Goal: Task Accomplishment & Management: Complete application form

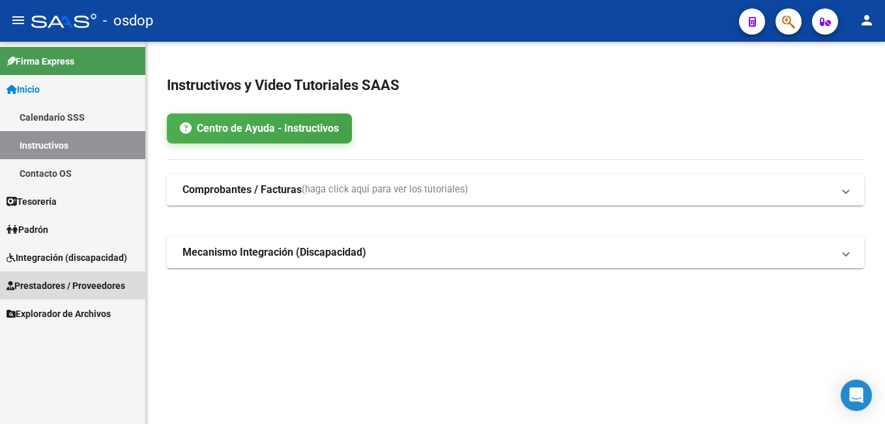
click at [61, 284] on span "Prestadores / Proveedores" at bounding box center [66, 285] width 119 height 14
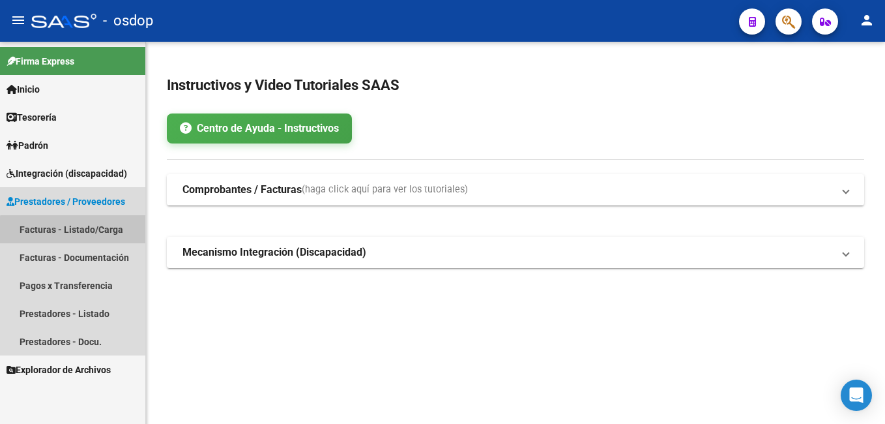
click at [76, 233] on link "Facturas - Listado/Carga" at bounding box center [72, 229] width 145 height 28
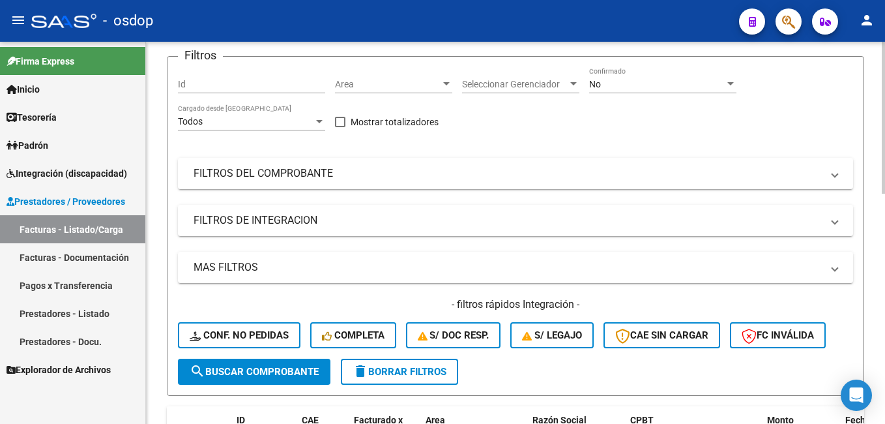
scroll to position [326, 0]
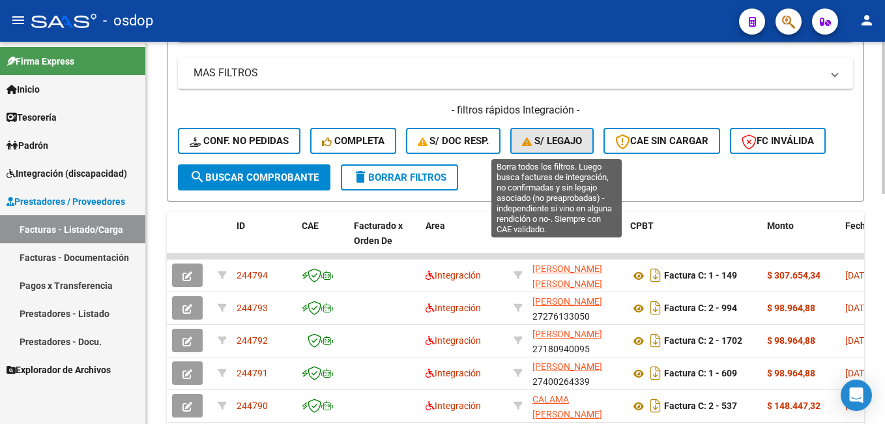
click at [573, 130] on button "S/ legajo" at bounding box center [552, 141] width 83 height 26
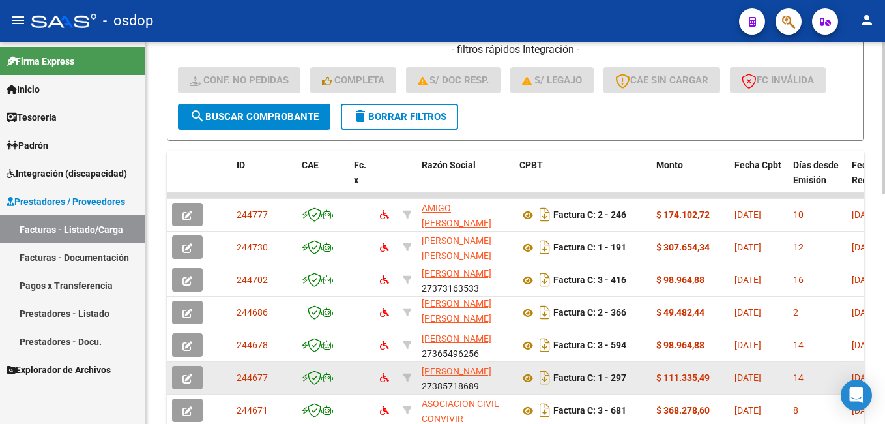
scroll to position [391, 0]
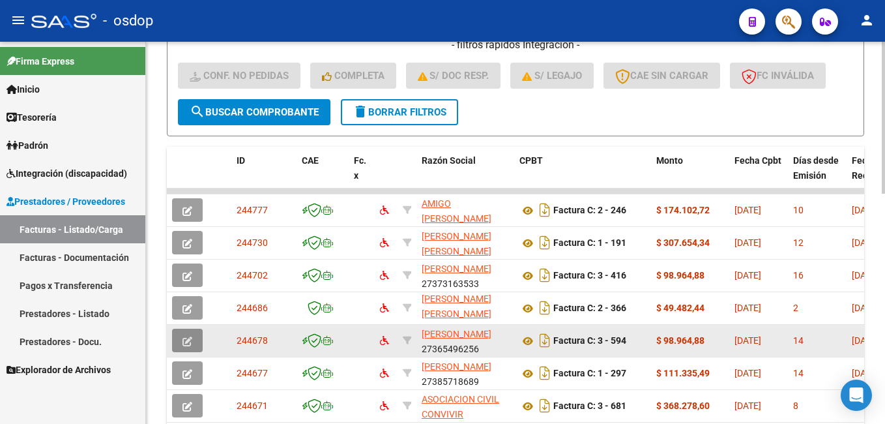
click at [192, 339] on button "button" at bounding box center [187, 340] width 31 height 23
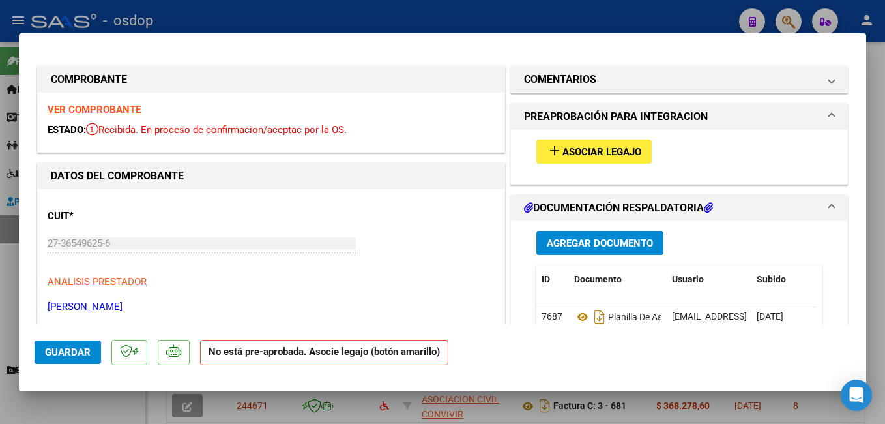
click at [565, 148] on span "Asociar Legajo" at bounding box center [602, 152] width 79 height 12
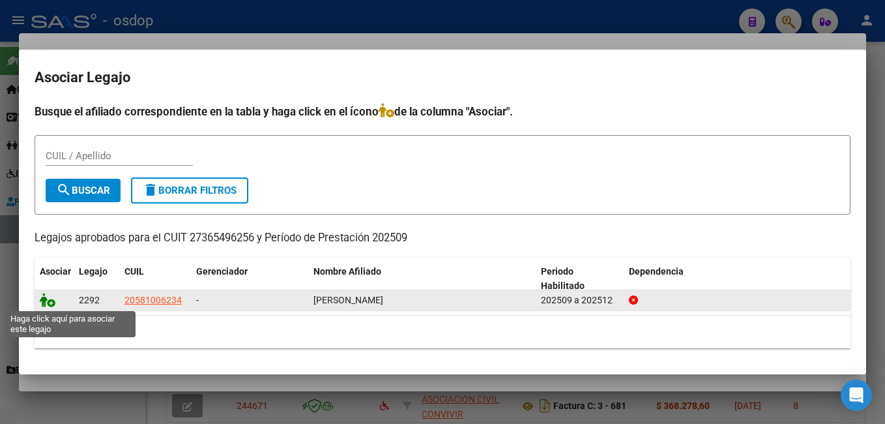
click at [46, 300] on icon at bounding box center [48, 300] width 16 height 14
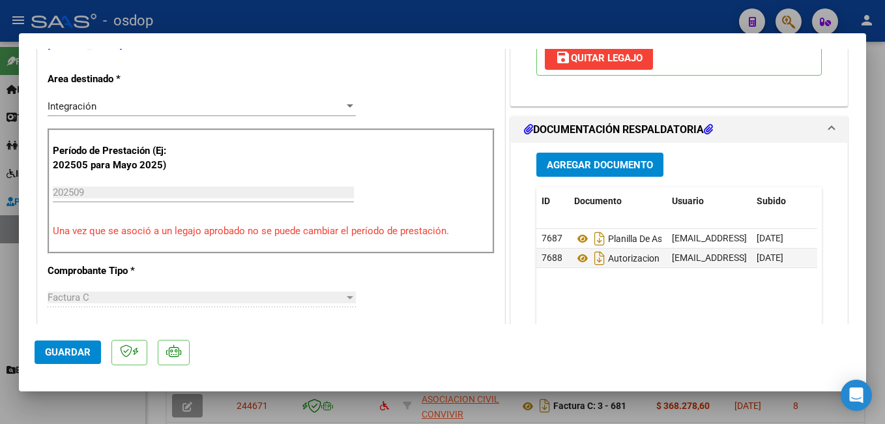
scroll to position [326, 0]
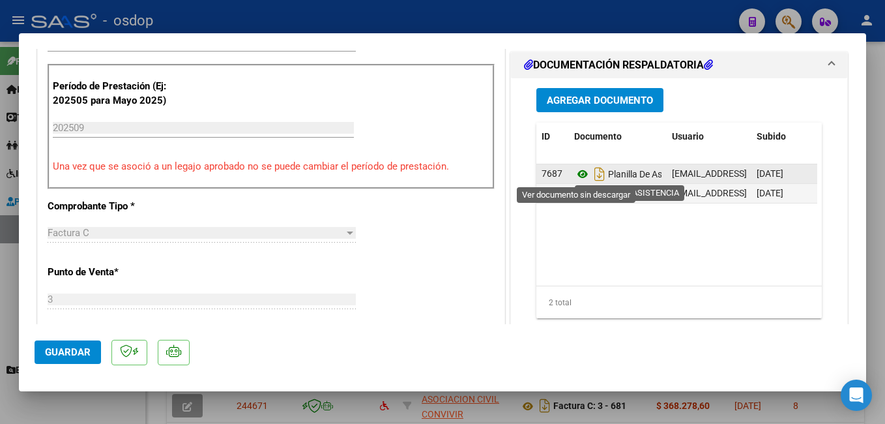
click at [579, 174] on icon at bounding box center [582, 174] width 17 height 16
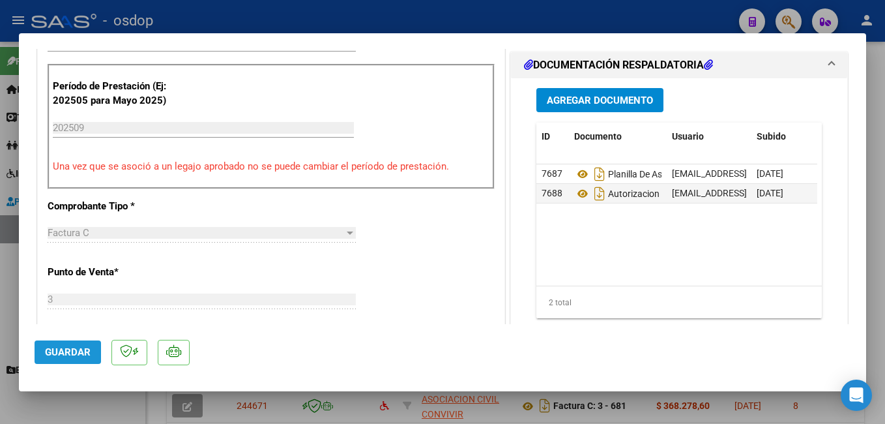
click at [72, 351] on span "Guardar" at bounding box center [68, 352] width 46 height 12
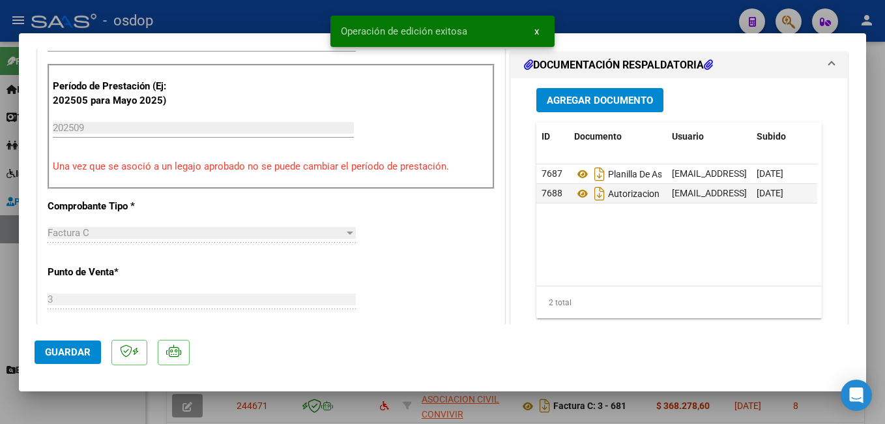
click at [294, 16] on div at bounding box center [442, 212] width 885 height 424
type input "$ 0,00"
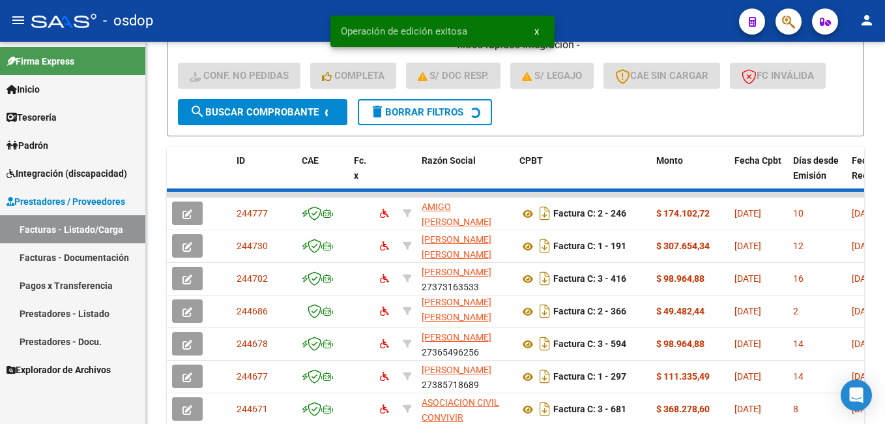
scroll to position [391, 0]
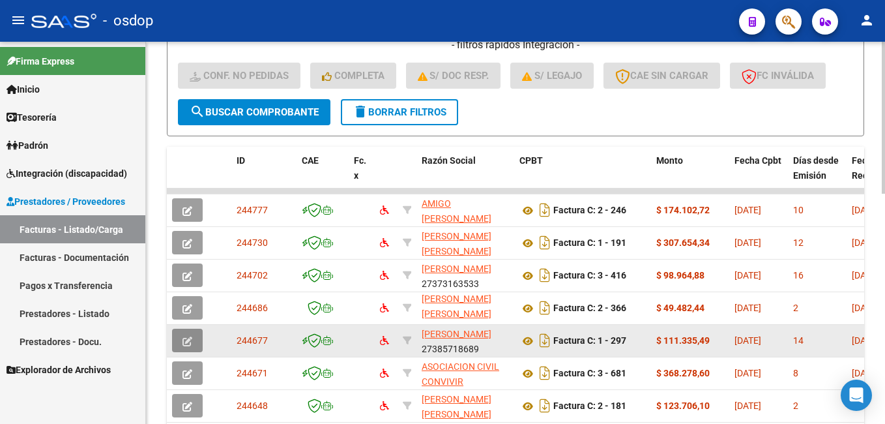
click at [184, 338] on icon "button" at bounding box center [188, 341] width 10 height 10
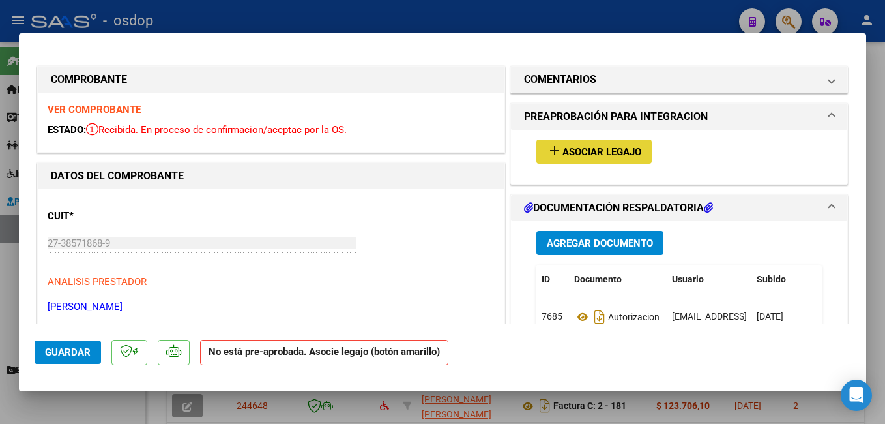
click at [578, 150] on span "Asociar Legajo" at bounding box center [602, 152] width 79 height 12
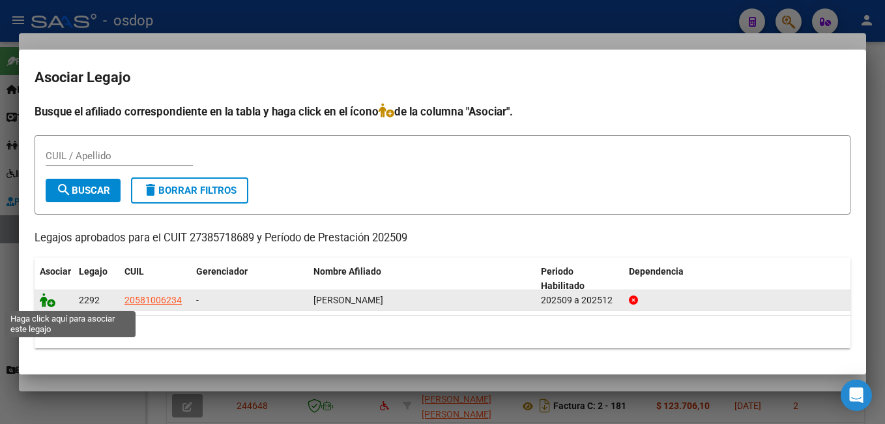
click at [49, 301] on icon at bounding box center [48, 300] width 16 height 14
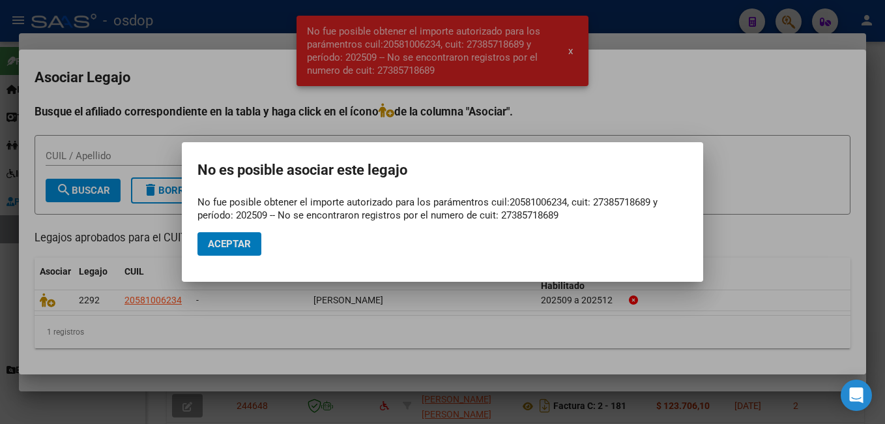
click at [664, 23] on div at bounding box center [442, 212] width 885 height 424
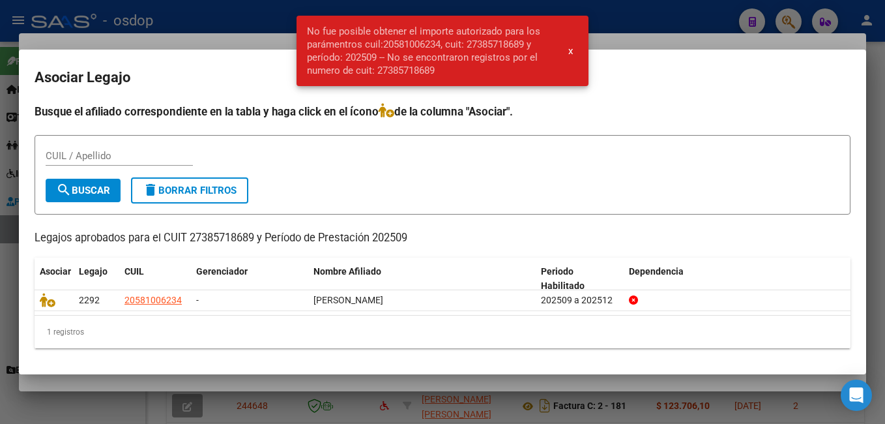
drag, startPoint x: 217, startPoint y: 15, endPoint x: 273, endPoint y: 2, distance: 56.9
click at [220, 15] on div at bounding box center [442, 212] width 885 height 424
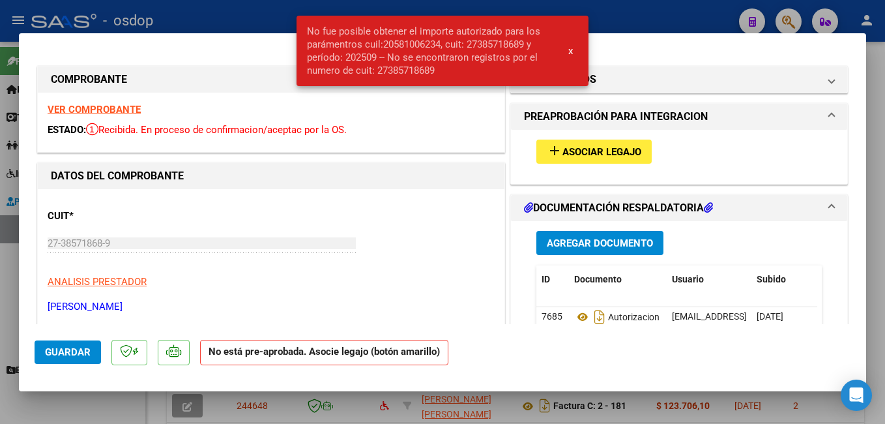
click at [655, 20] on div at bounding box center [442, 212] width 885 height 424
type input "$ 0,00"
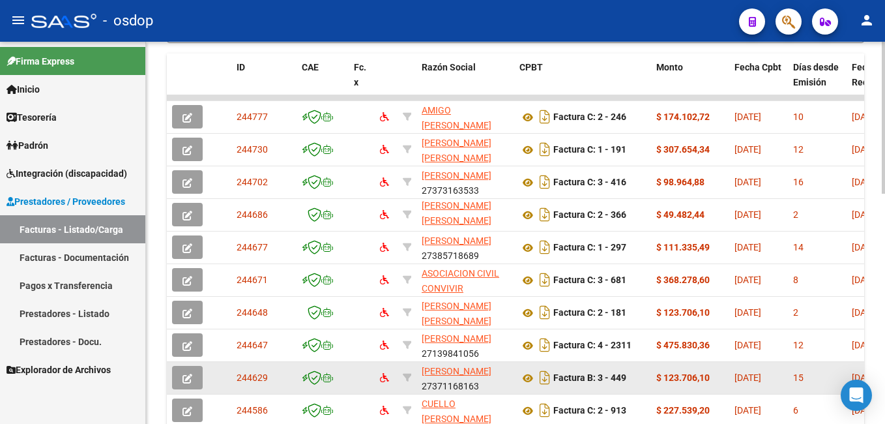
scroll to position [512, 0]
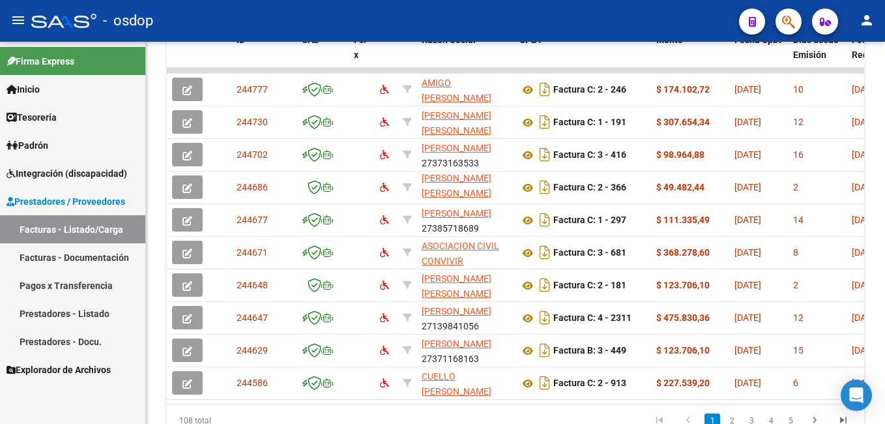
click at [542, 40] on mat-toolbar "menu - osdop person" at bounding box center [442, 21] width 885 height 42
click at [316, 19] on div "- osdop" at bounding box center [380, 21] width 698 height 29
